Goal: Information Seeking & Learning: Learn about a topic

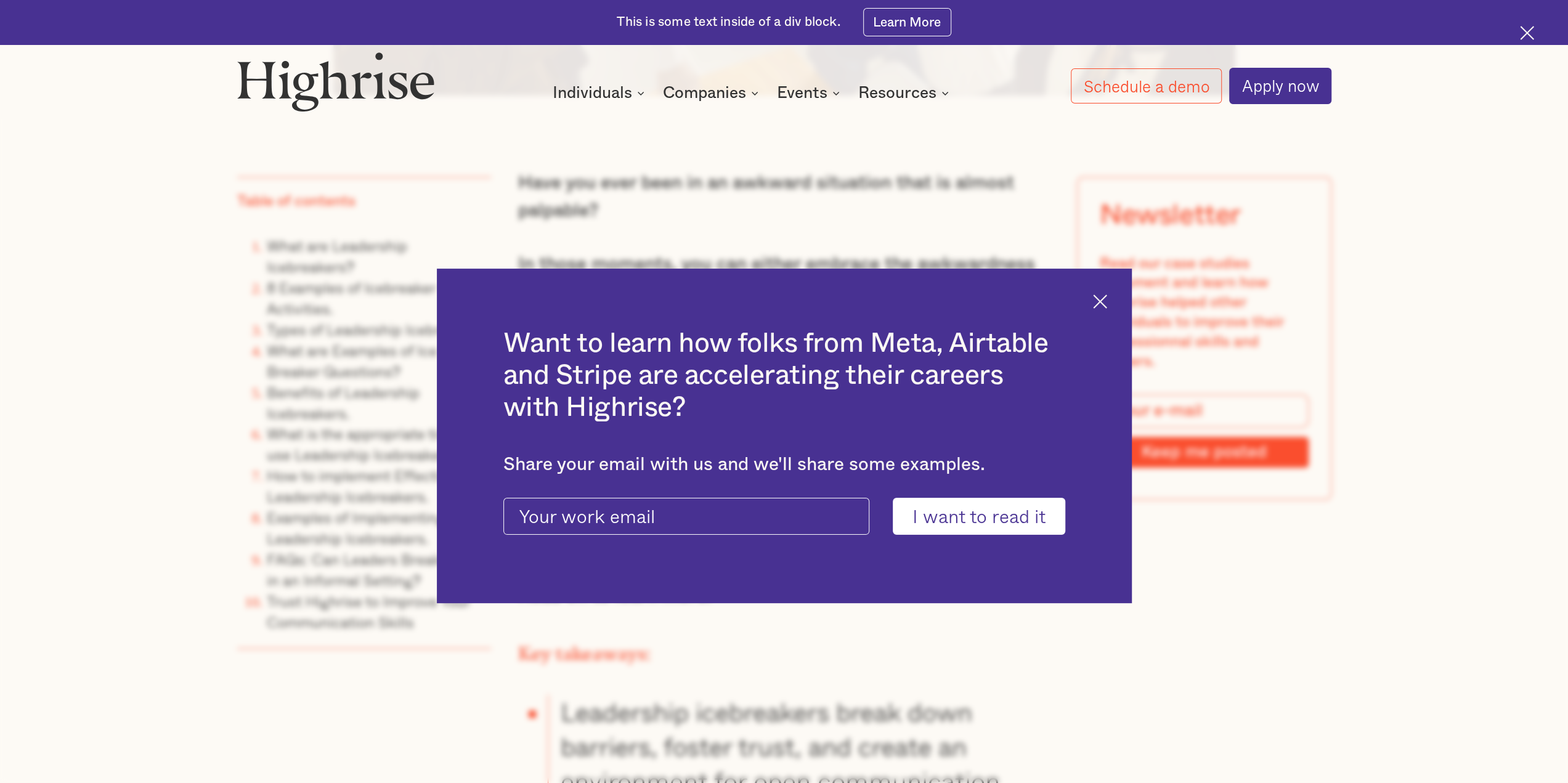
scroll to position [1070, 0]
click at [1097, 300] on img at bounding box center [1100, 301] width 14 height 14
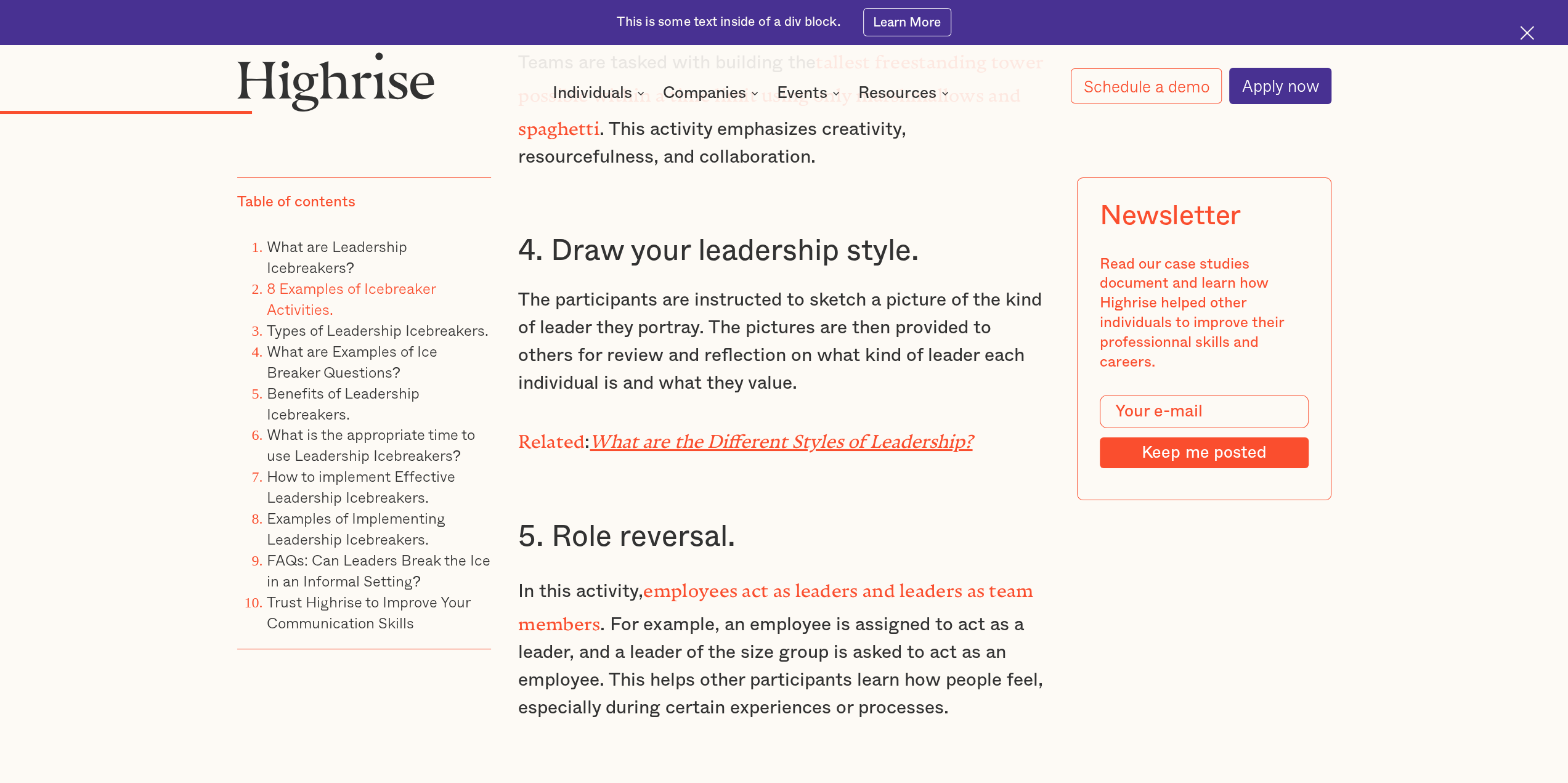
scroll to position [4519, 0]
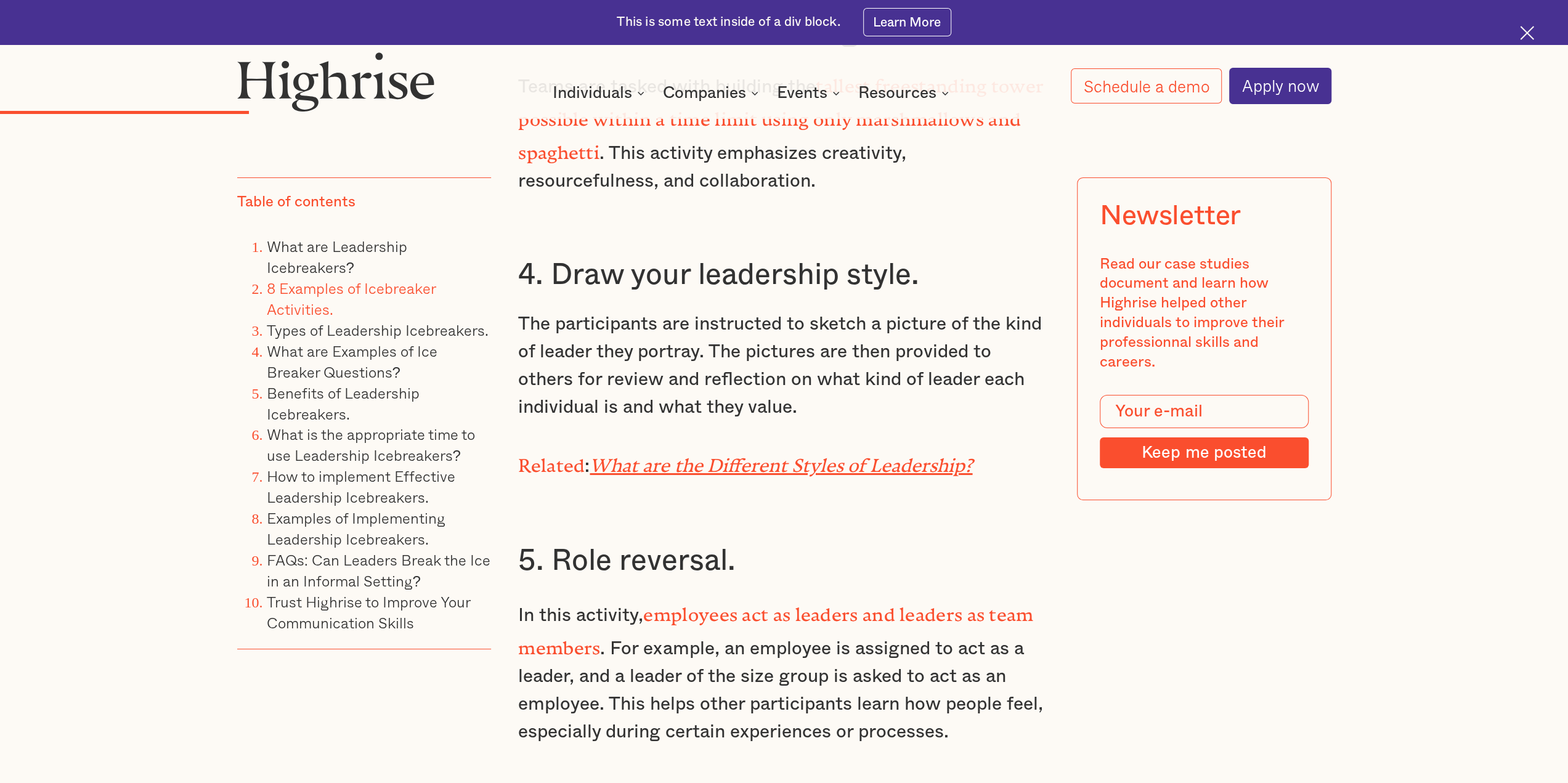
click at [699, 345] on p "The participants are instructed to sketch a picture of the kind of leader they …" at bounding box center [783, 366] width 531 height 111
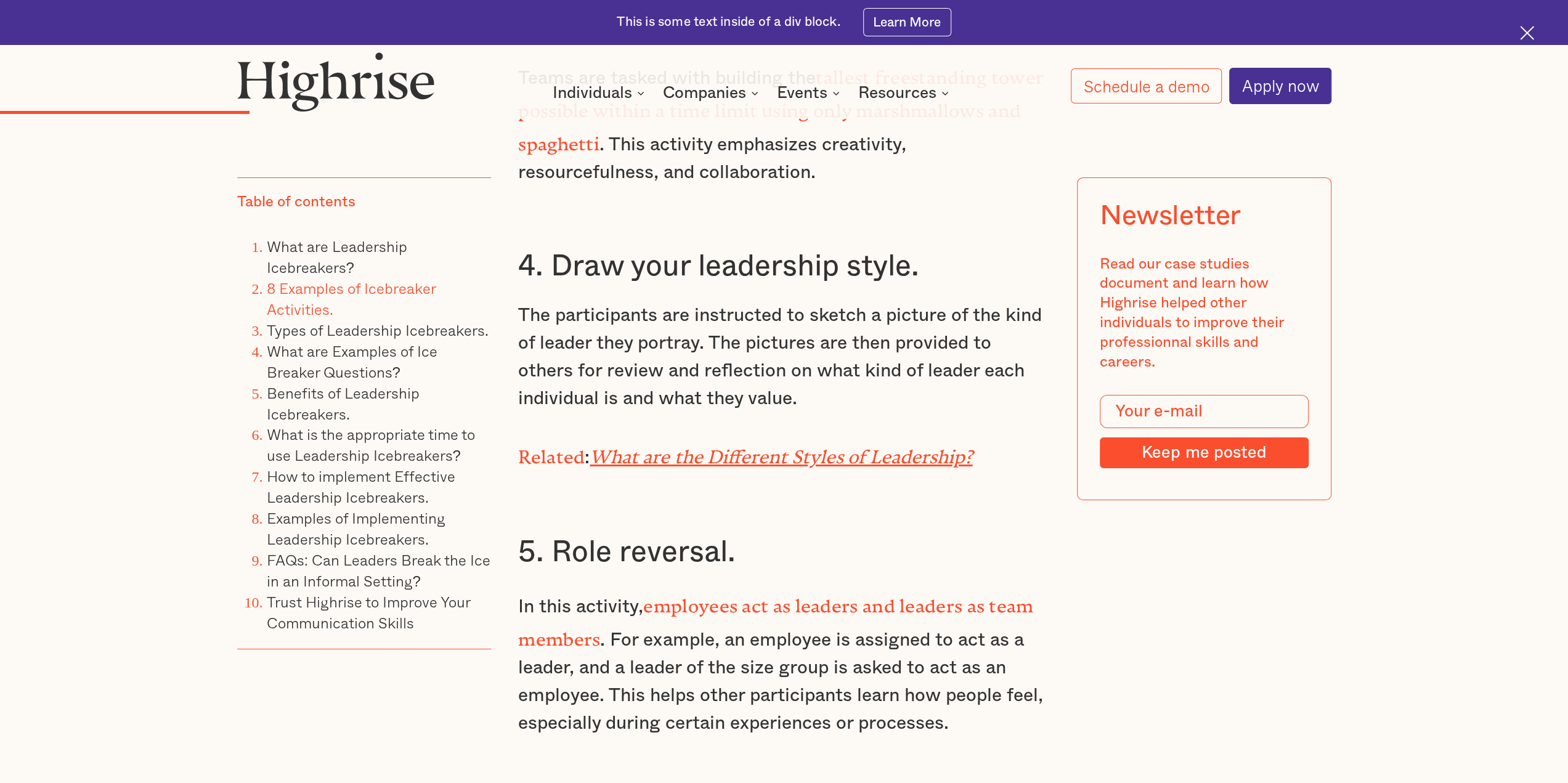
scroll to position [4528, 0]
click at [668, 445] on em "What are the Different Styles of Leadership?" at bounding box center [781, 451] width 383 height 12
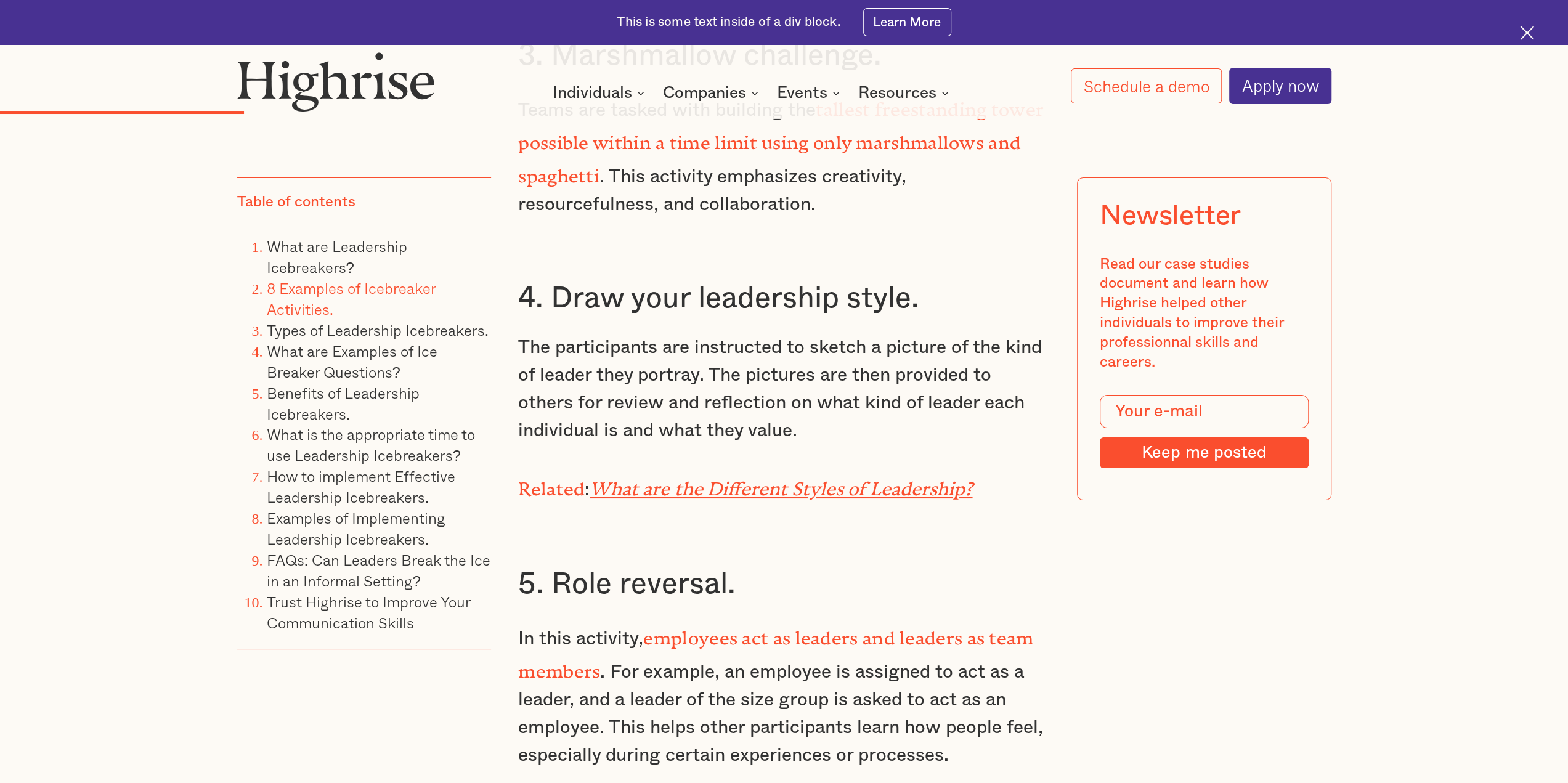
scroll to position [4496, 0]
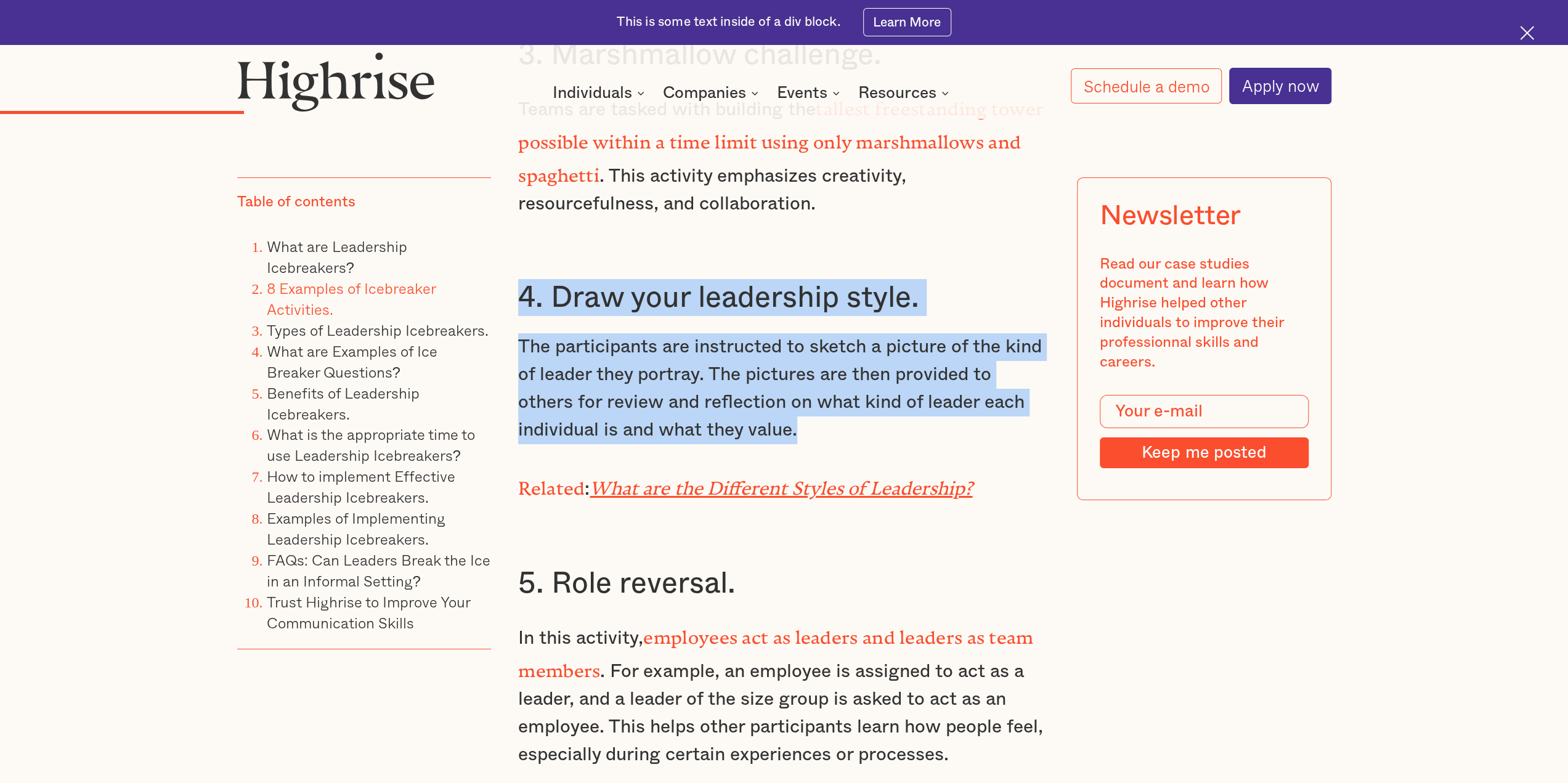
drag, startPoint x: 511, startPoint y: 287, endPoint x: 790, endPoint y: 409, distance: 304.5
copy div "4. Draw your leadership style. The participants are instructed to sketch a pict…"
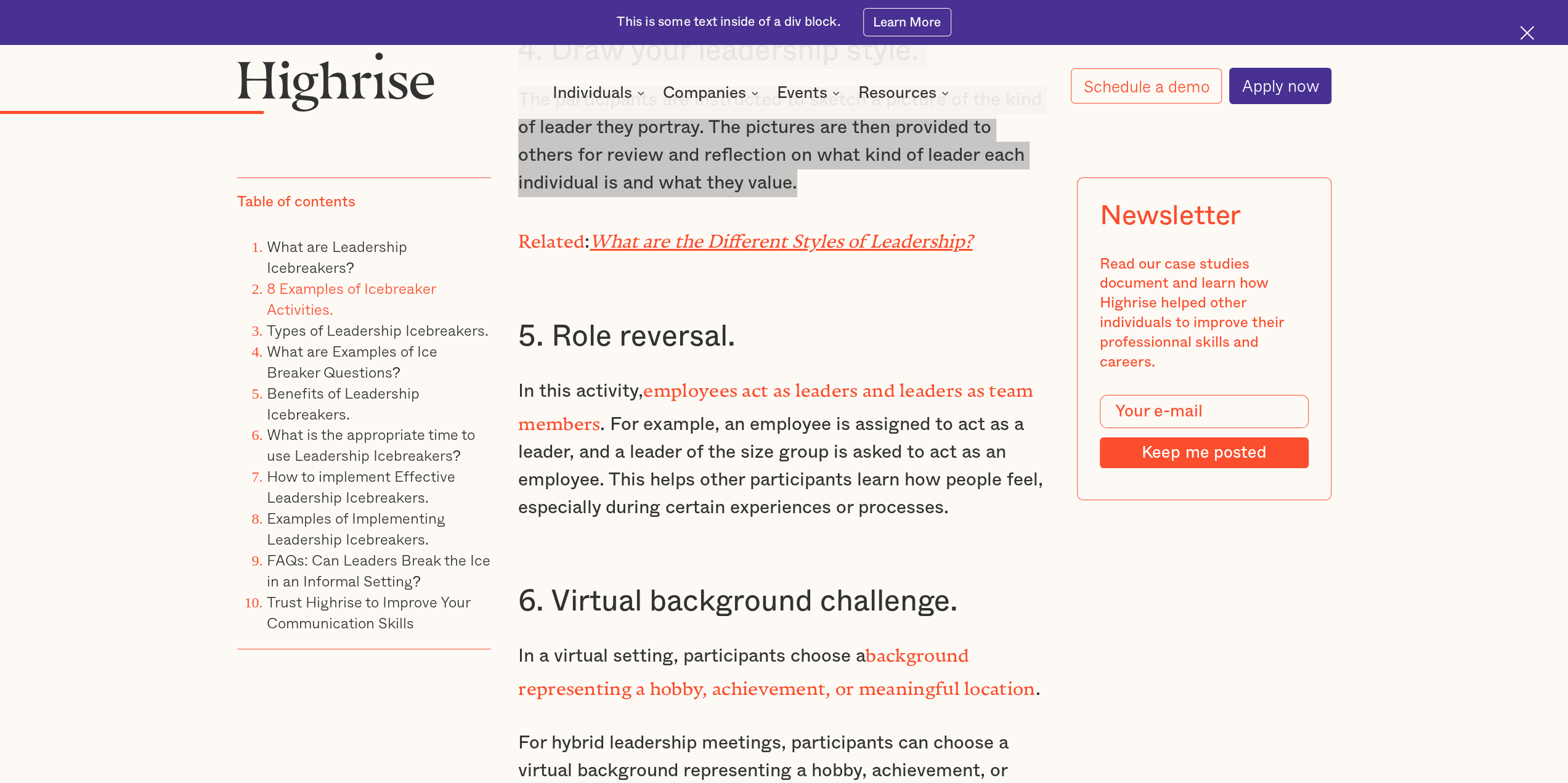
scroll to position [4989, 0]
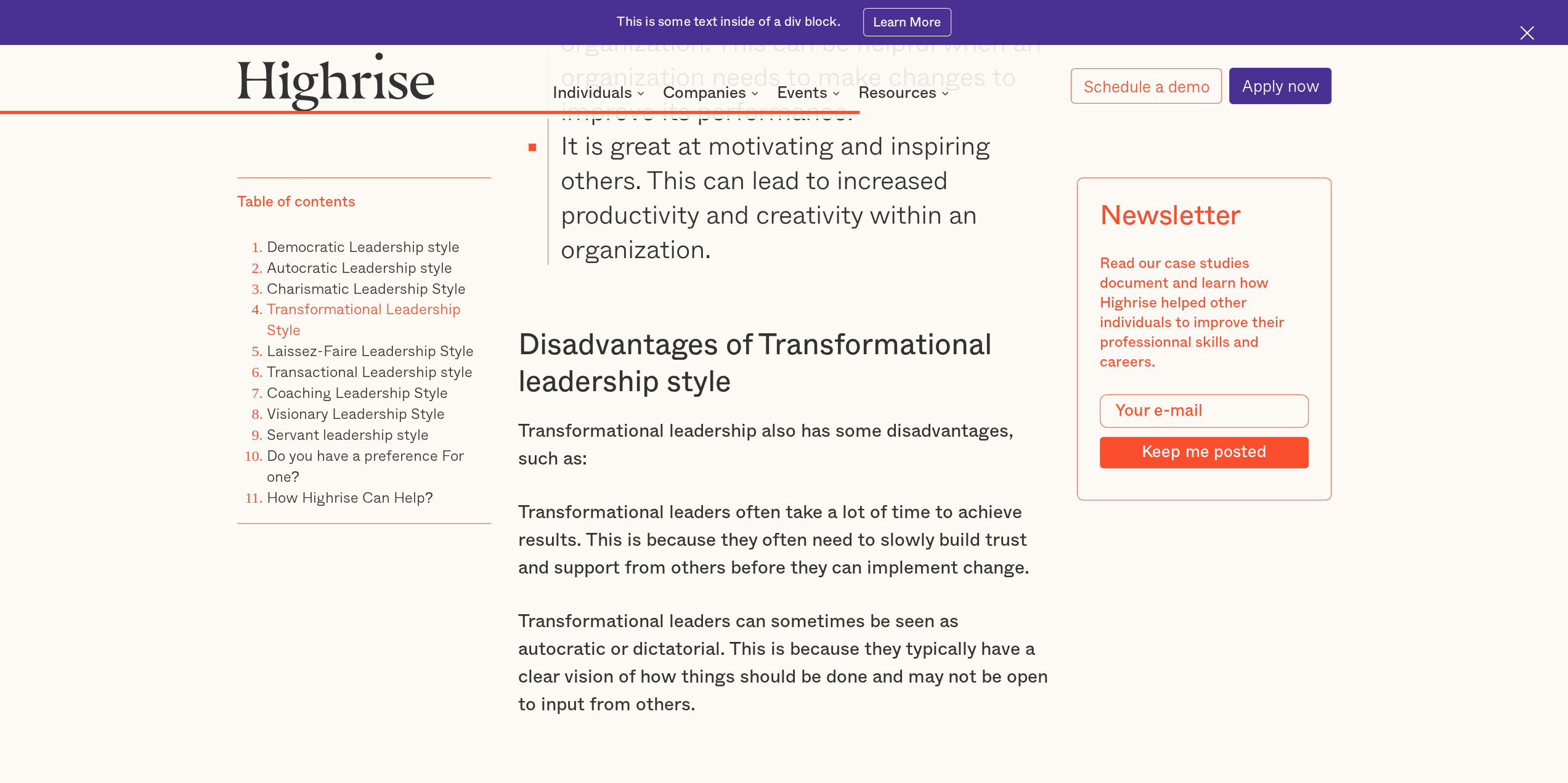
scroll to position [10397, 0]
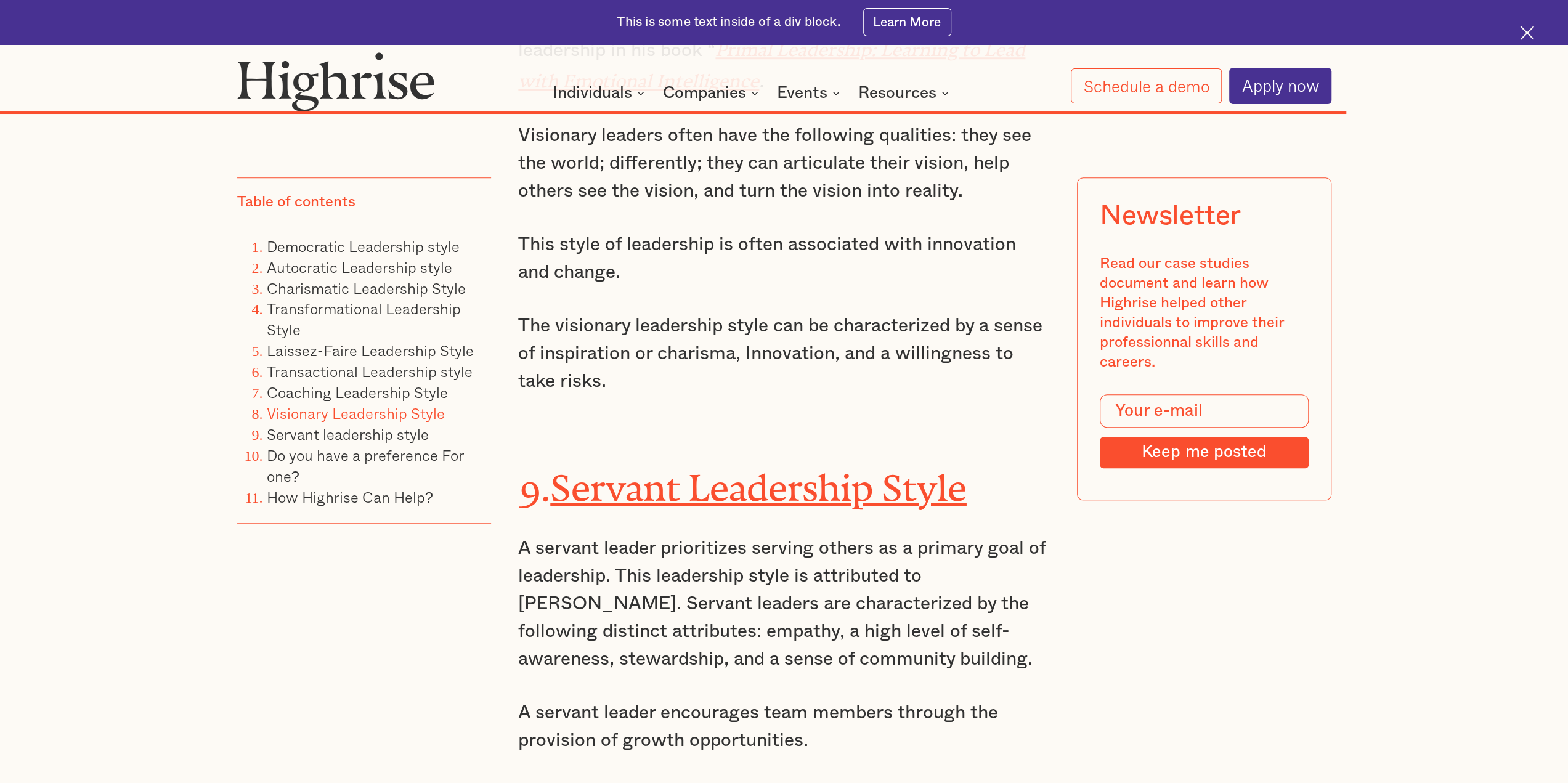
scroll to position [15016, 0]
